Goal: Task Accomplishment & Management: Use online tool/utility

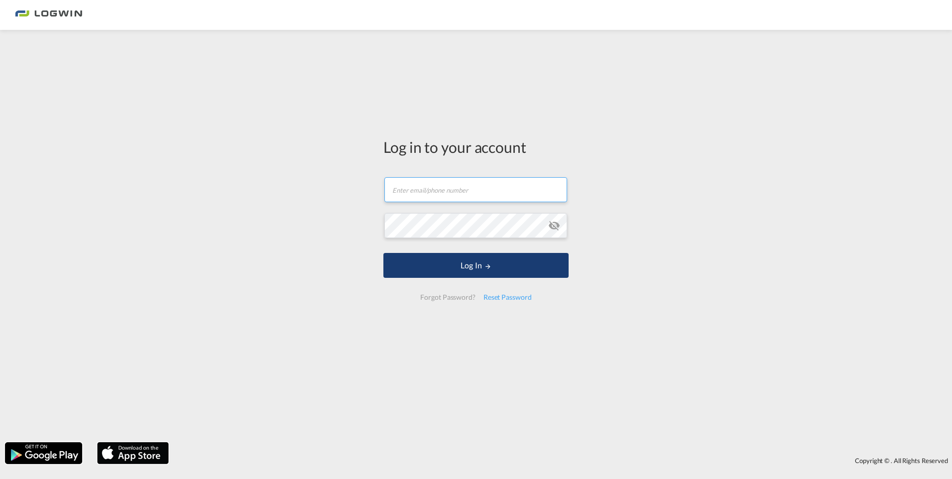
type input "[PERSON_NAME][EMAIL_ADDRESS][DOMAIN_NAME]"
click at [539, 274] on button "Log In" at bounding box center [475, 265] width 185 height 25
